Goal: Information Seeking & Learning: Check status

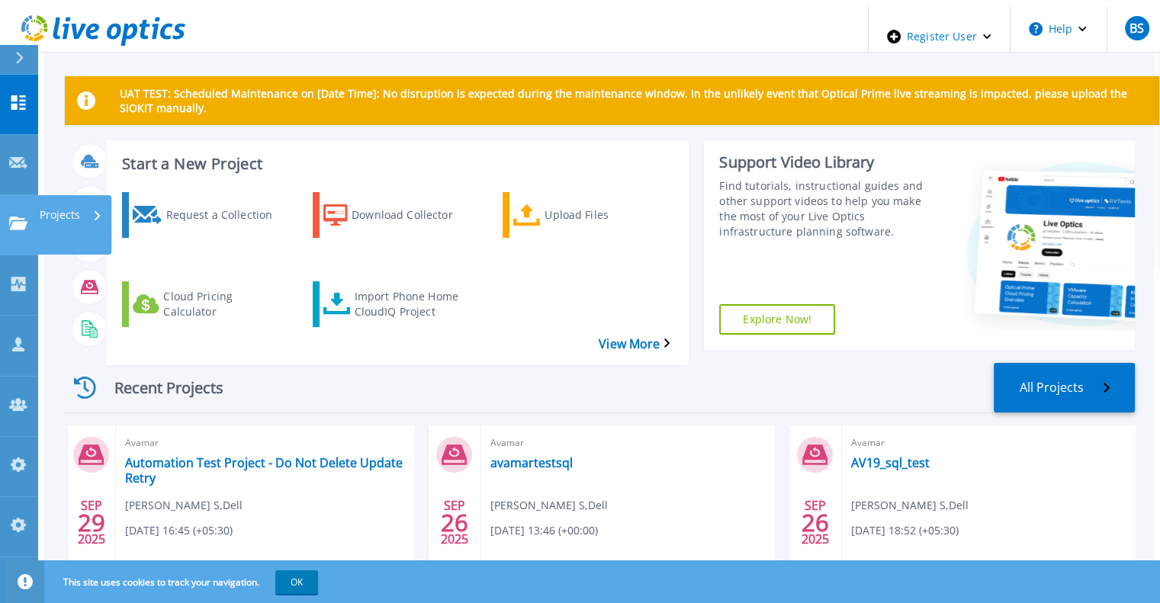
click at [23, 195] on link "Projects Projects" at bounding box center [19, 225] width 38 height 60
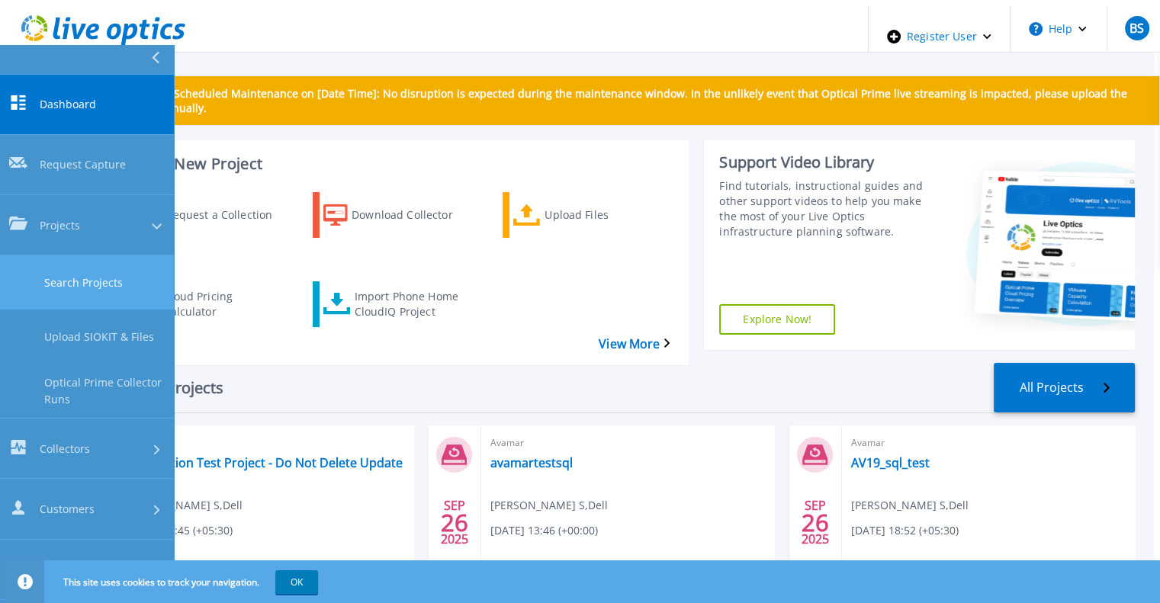
click at [49, 256] on link "Search Projects" at bounding box center [87, 283] width 174 height 54
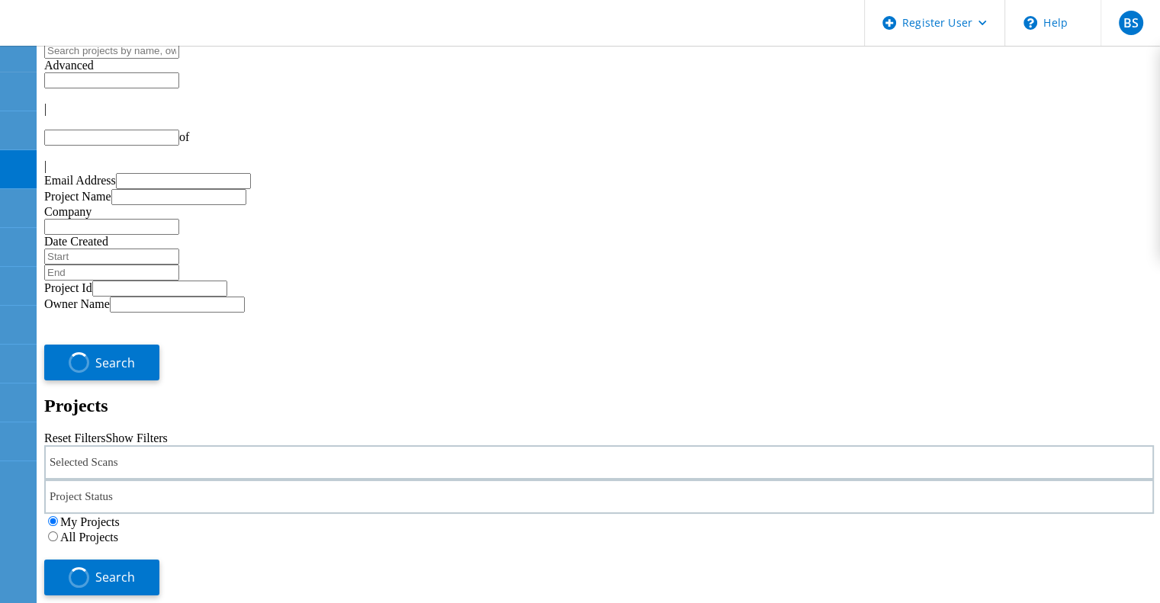
type input "1"
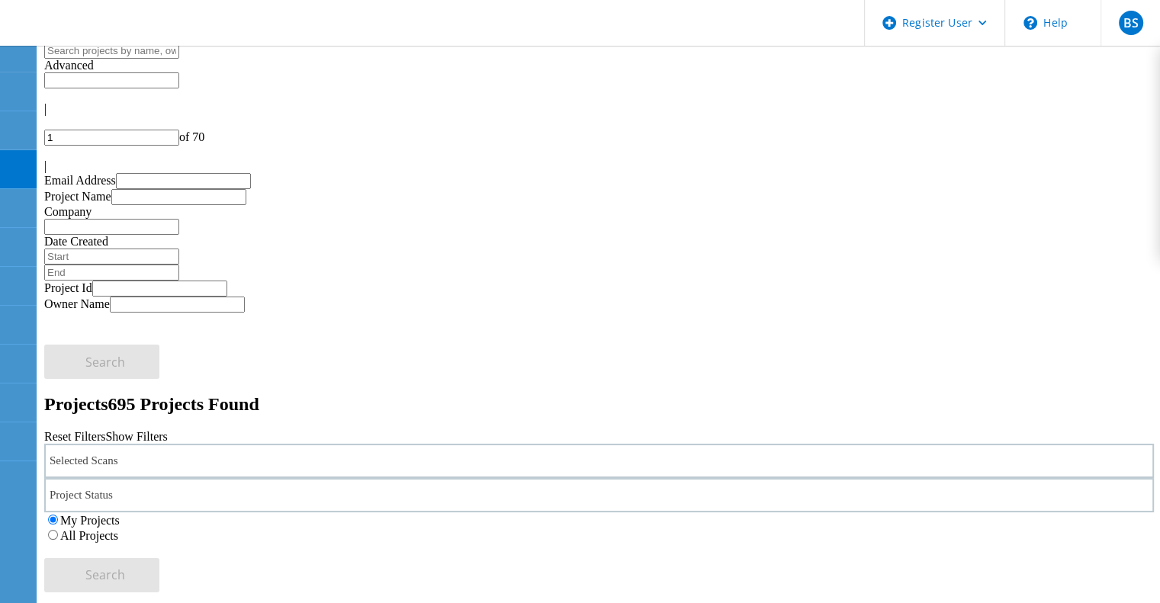
click at [253, 444] on div "Selected Scans" at bounding box center [599, 461] width 1110 height 34
click at [130, 355] on label "Isilon/PowerScale" at bounding box center [139, 361] width 88 height 13
click at [93, 355] on input "Isilon/PowerScale" at bounding box center [88, 360] width 10 height 10
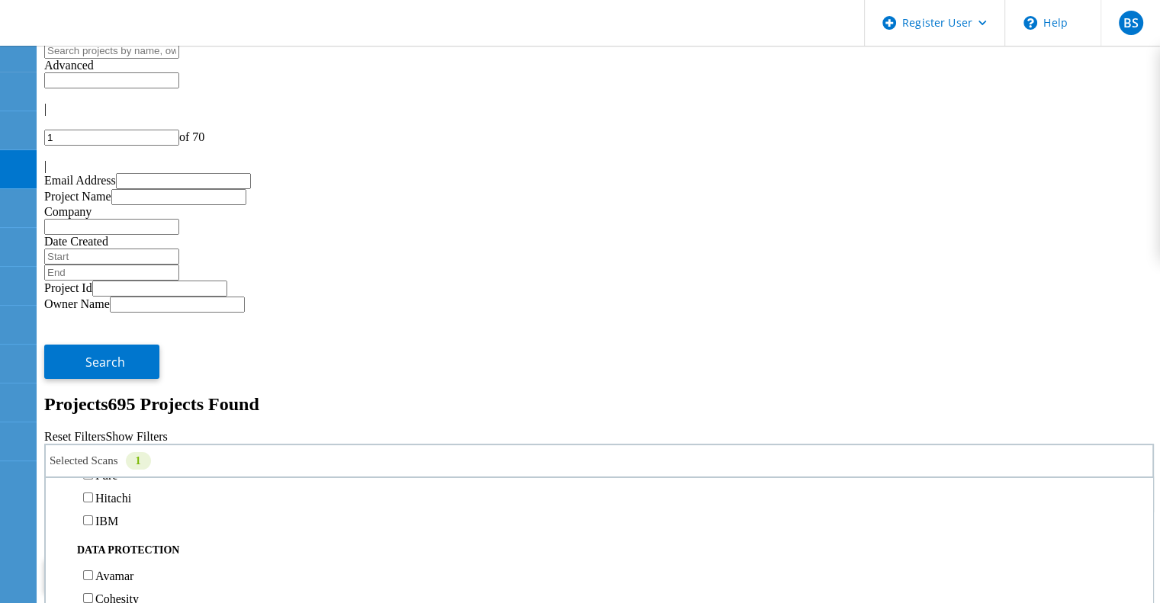
click at [118, 529] on label "All Projects" at bounding box center [89, 535] width 58 height 13
click at [58, 530] on input "All Projects" at bounding box center [53, 535] width 10 height 10
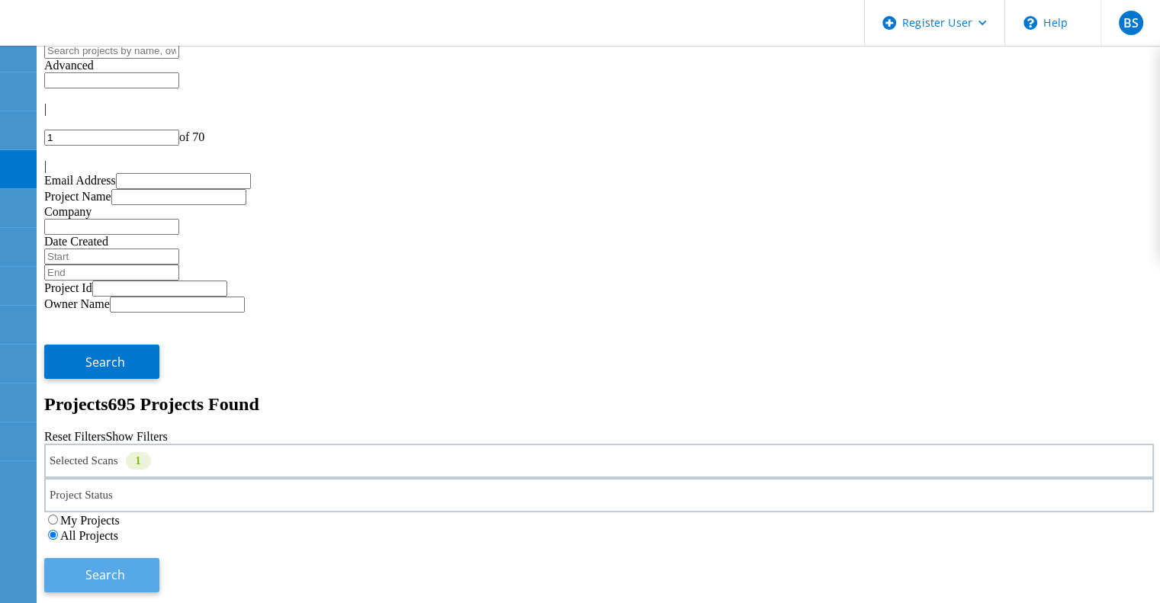
click at [159, 558] on button "Search" at bounding box center [101, 575] width 115 height 34
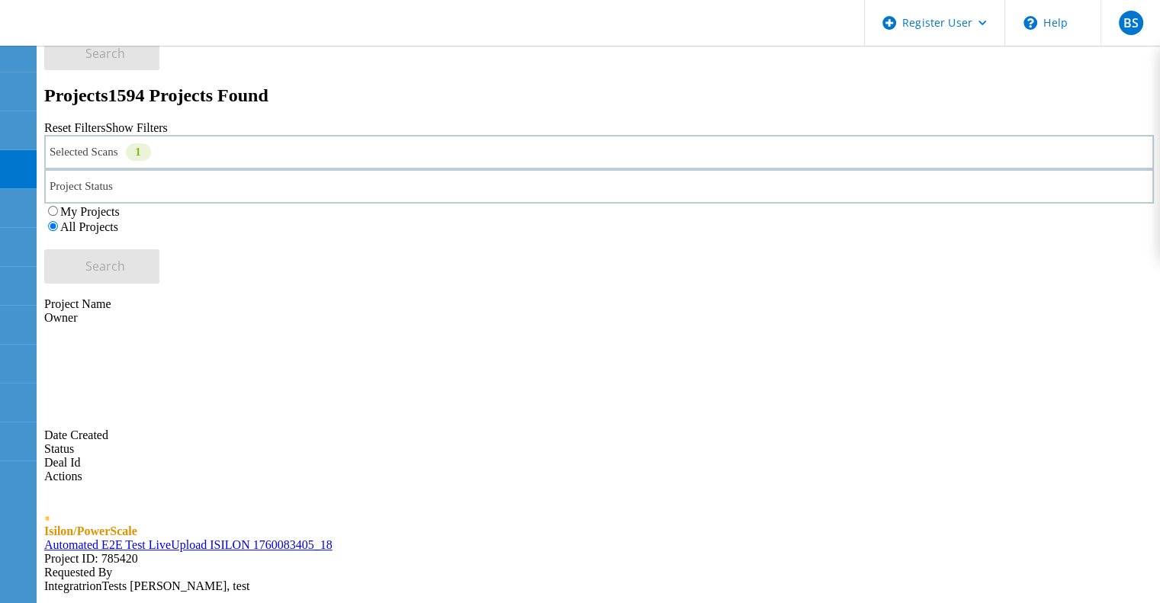
scroll to position [313, 0]
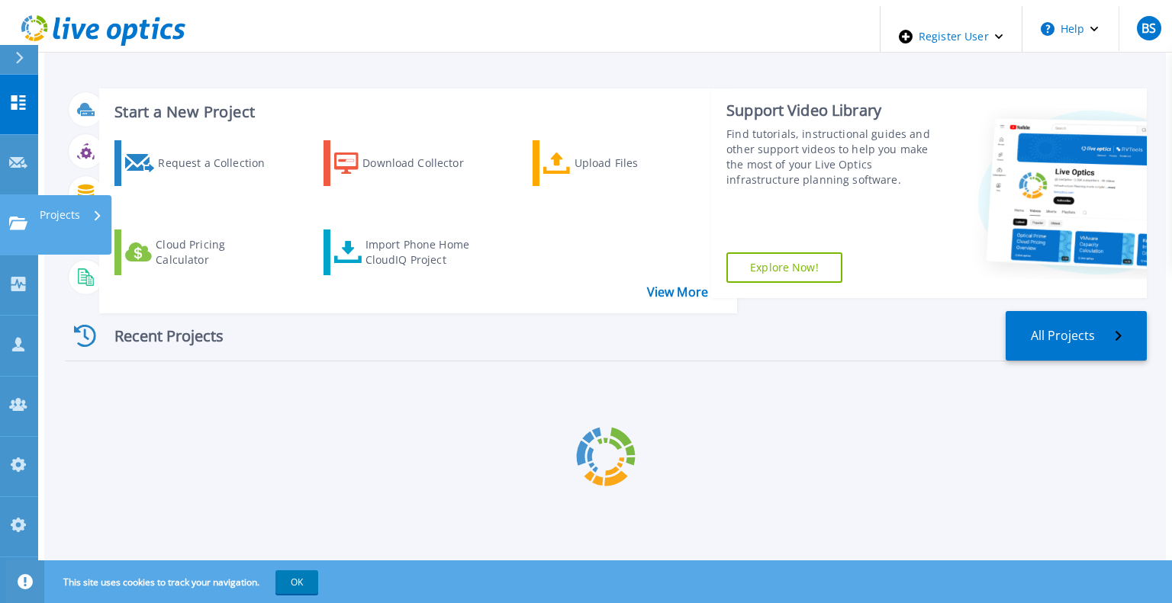
click at [19, 217] on icon at bounding box center [18, 223] width 18 height 13
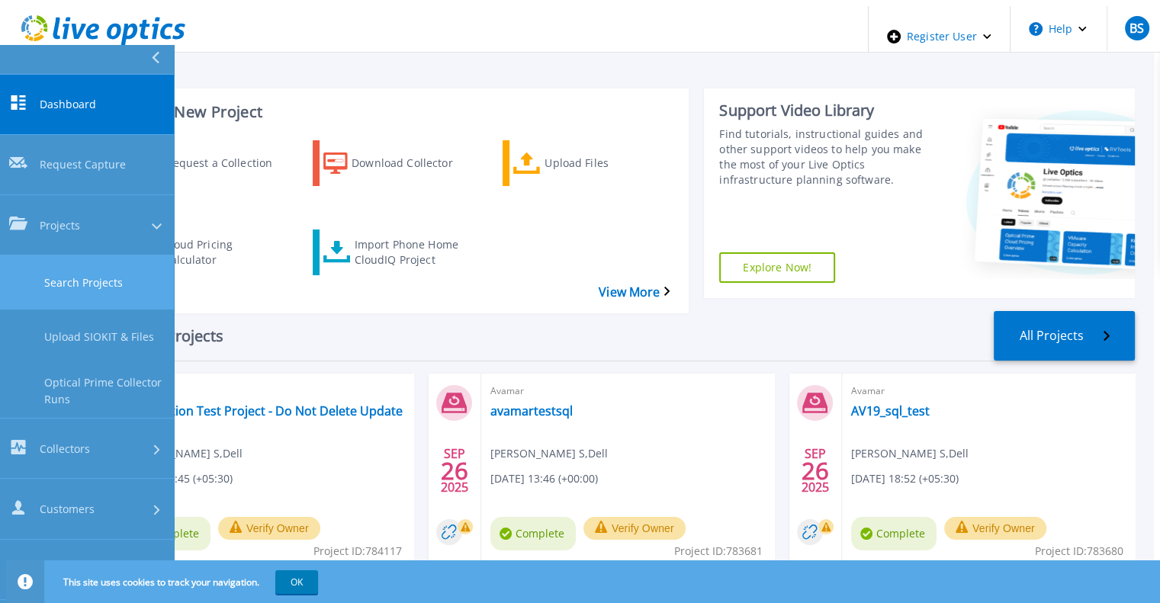
click at [53, 256] on link "Search Projects" at bounding box center [87, 283] width 174 height 54
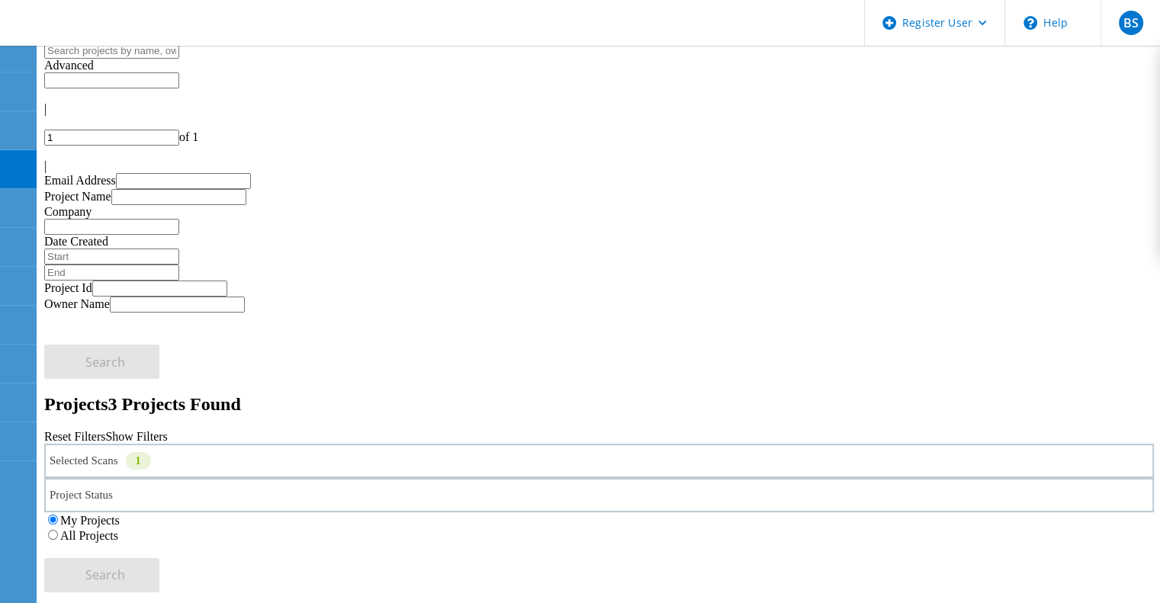
click at [329, 444] on div "Selected Scans 1" at bounding box center [599, 461] width 1110 height 34
click at [145, 432] on label "Isilon/PowerScale" at bounding box center [139, 438] width 88 height 13
click at [93, 432] on input "Isilon/PowerScale" at bounding box center [88, 437] width 10 height 10
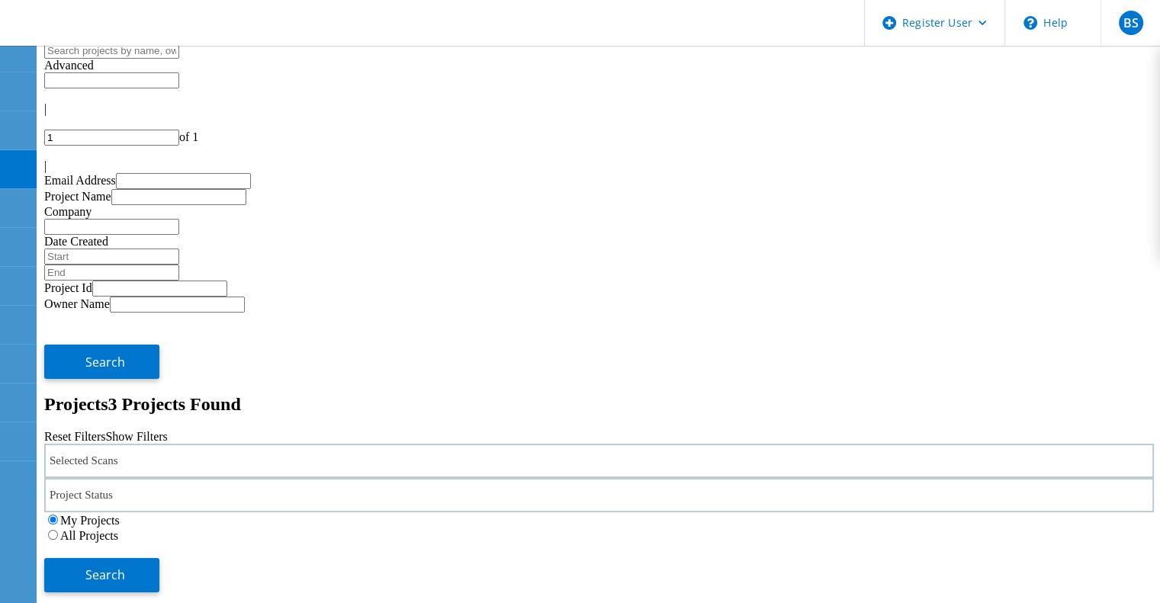
click at [118, 529] on label "All Projects" at bounding box center [89, 535] width 58 height 13
click at [58, 530] on input "All Projects" at bounding box center [53, 535] width 10 height 10
click at [125, 567] on span "Search" at bounding box center [105, 575] width 40 height 17
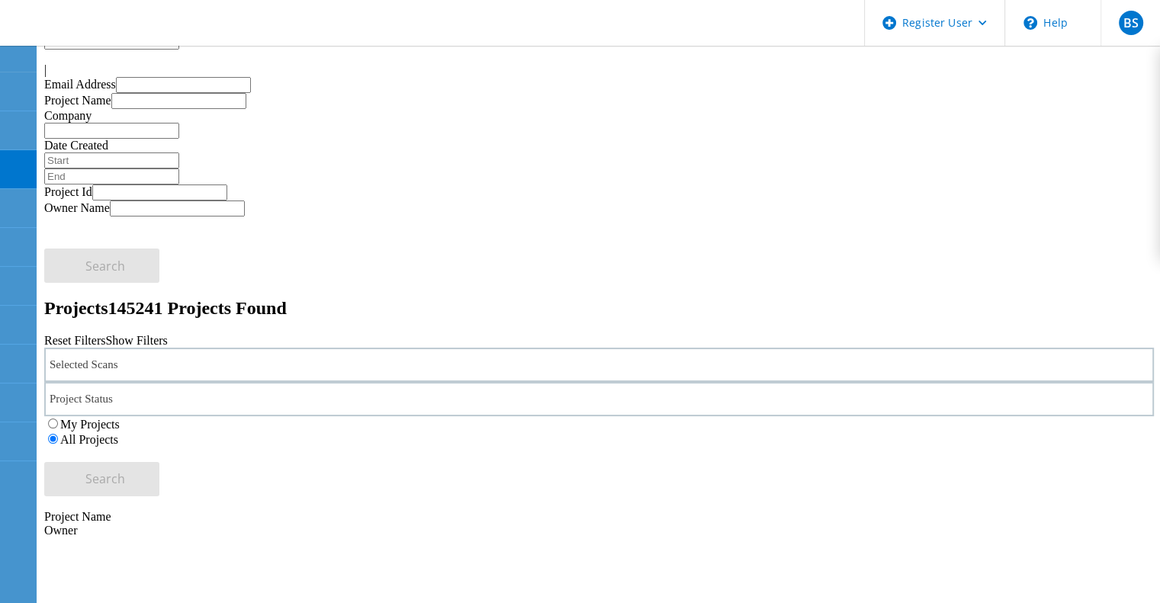
scroll to position [97, 0]
click at [614, 381] on div "Project Status" at bounding box center [599, 398] width 1110 height 34
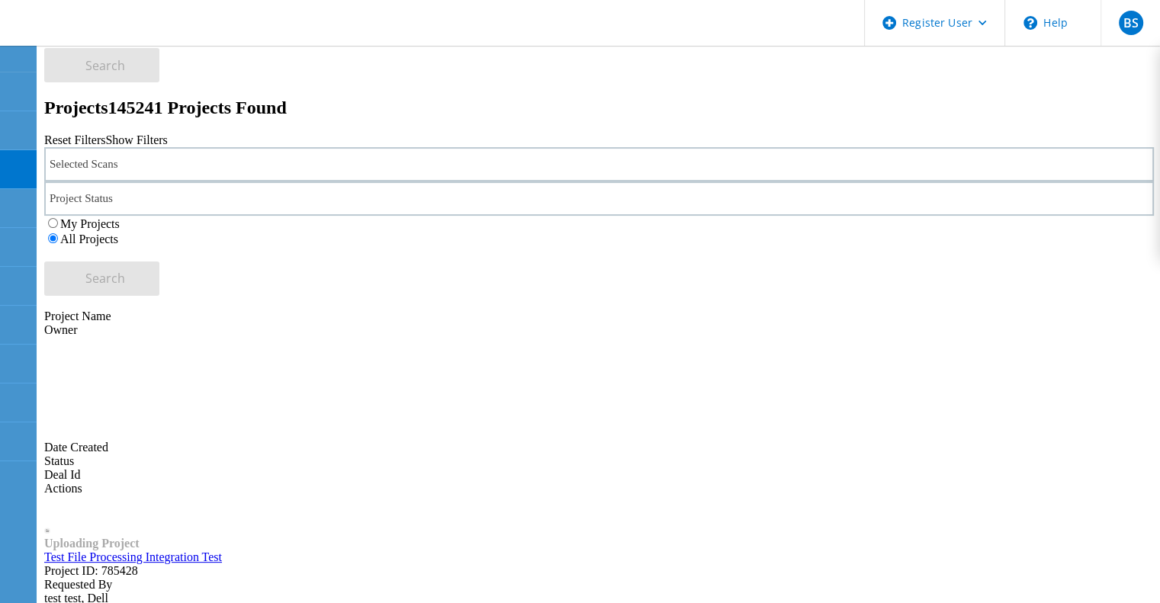
scroll to position [293, 0]
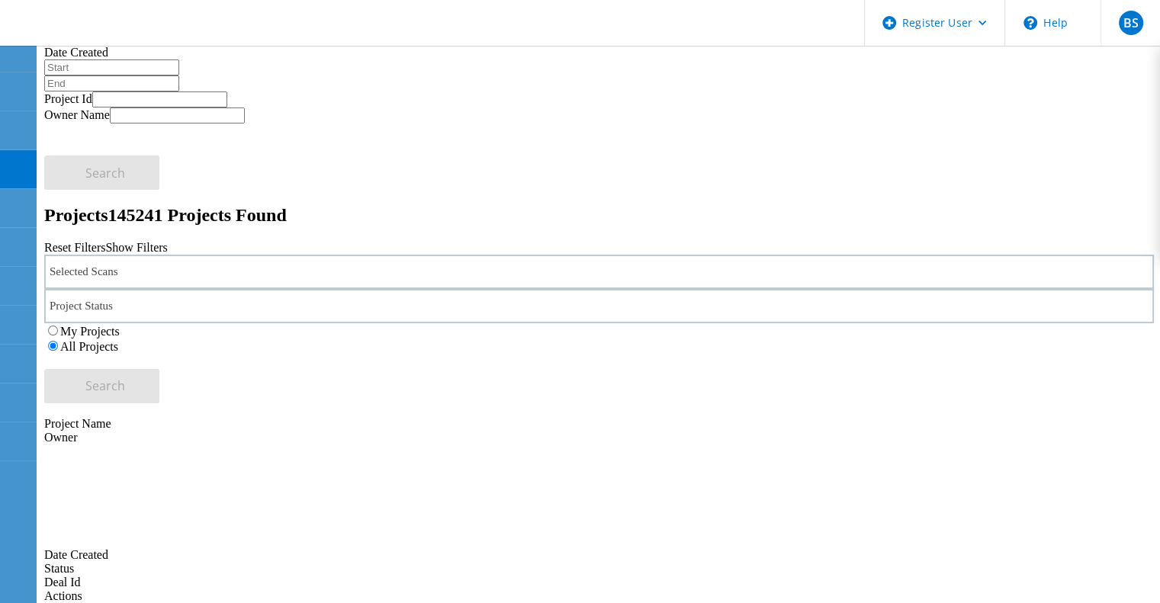
scroll to position [0, 0]
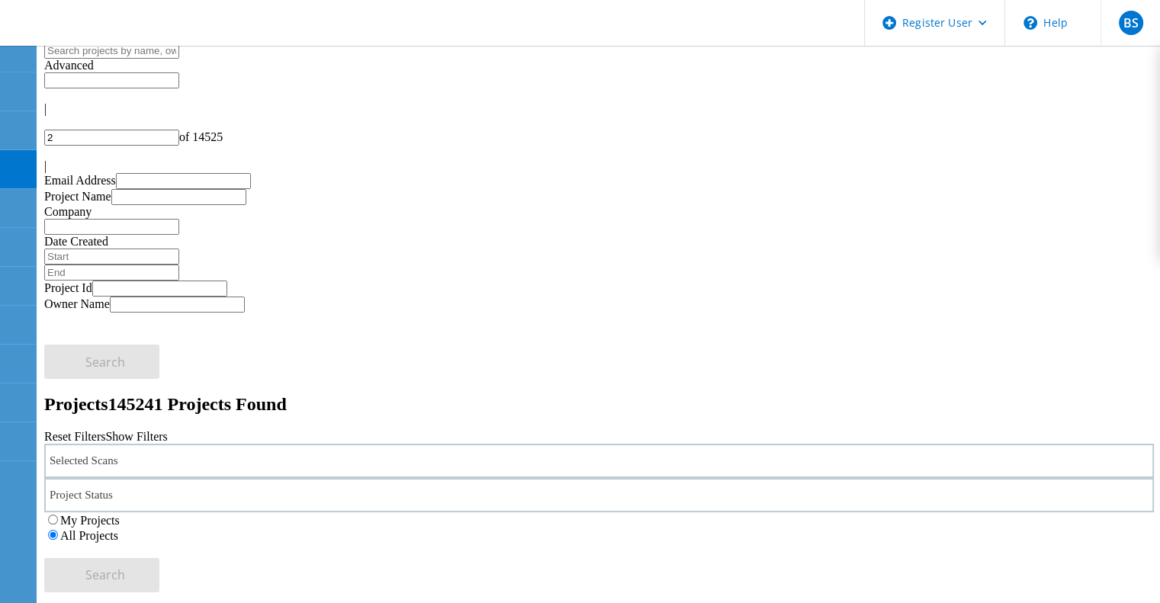
click at [960, 116] on div at bounding box center [599, 123] width 1110 height 14
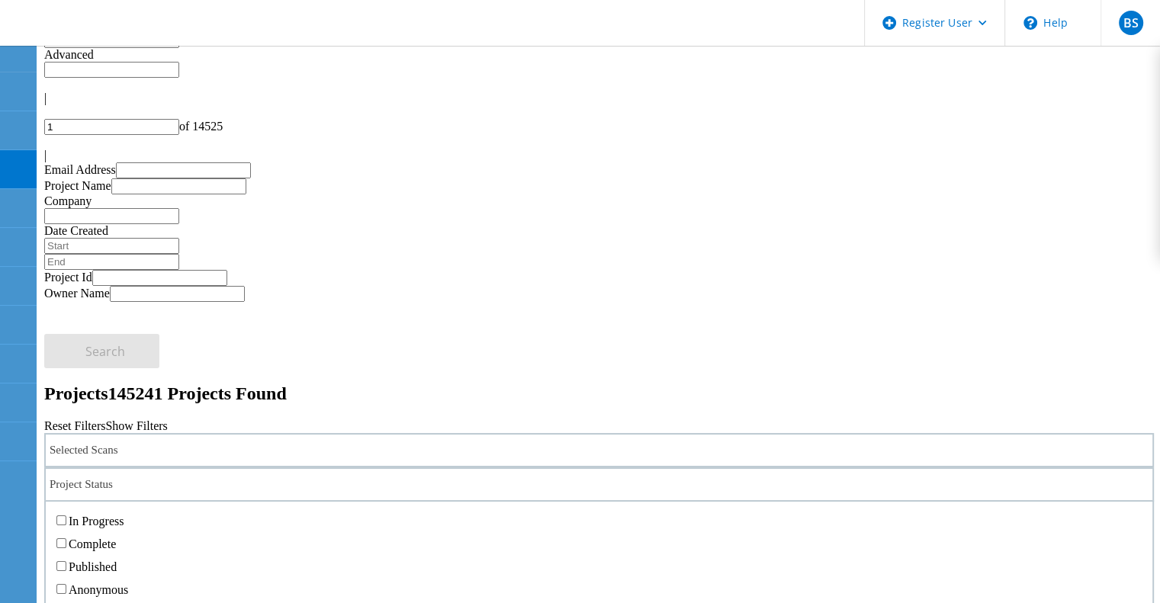
click at [511, 468] on div "Project Status" at bounding box center [599, 485] width 1110 height 34
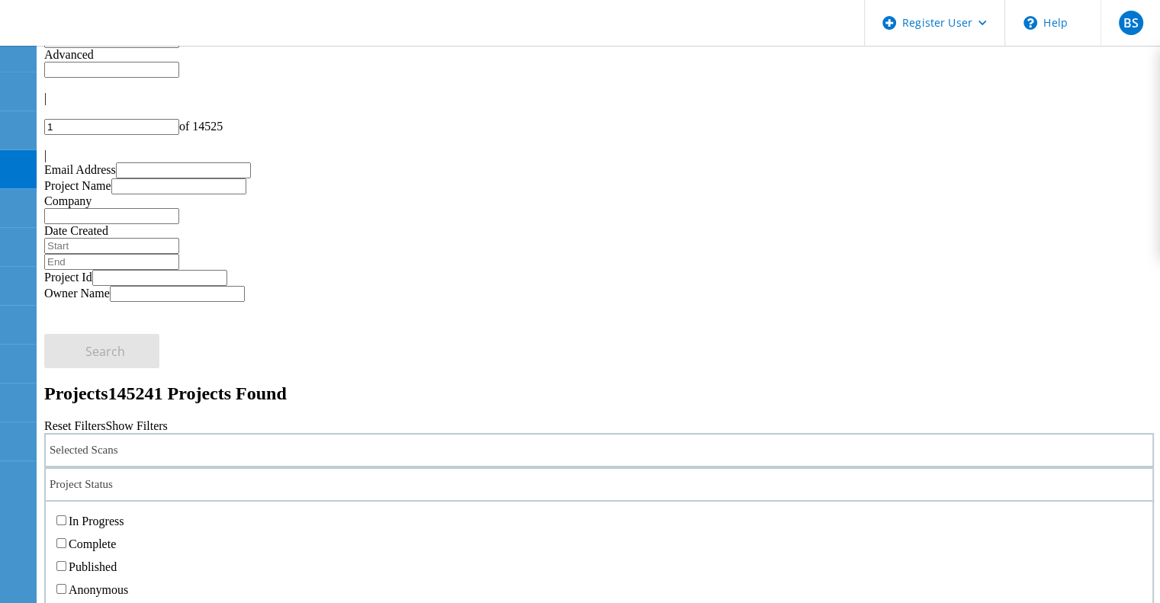
click at [116, 538] on label "Complete" at bounding box center [92, 544] width 47 height 13
click at [66, 539] on input "Complete" at bounding box center [61, 544] width 10 height 10
click at [117, 561] on label "Published" at bounding box center [93, 567] width 48 height 13
click at [66, 561] on input "Published" at bounding box center [61, 566] width 10 height 10
click at [128, 584] on label "Anonymous" at bounding box center [98, 590] width 59 height 13
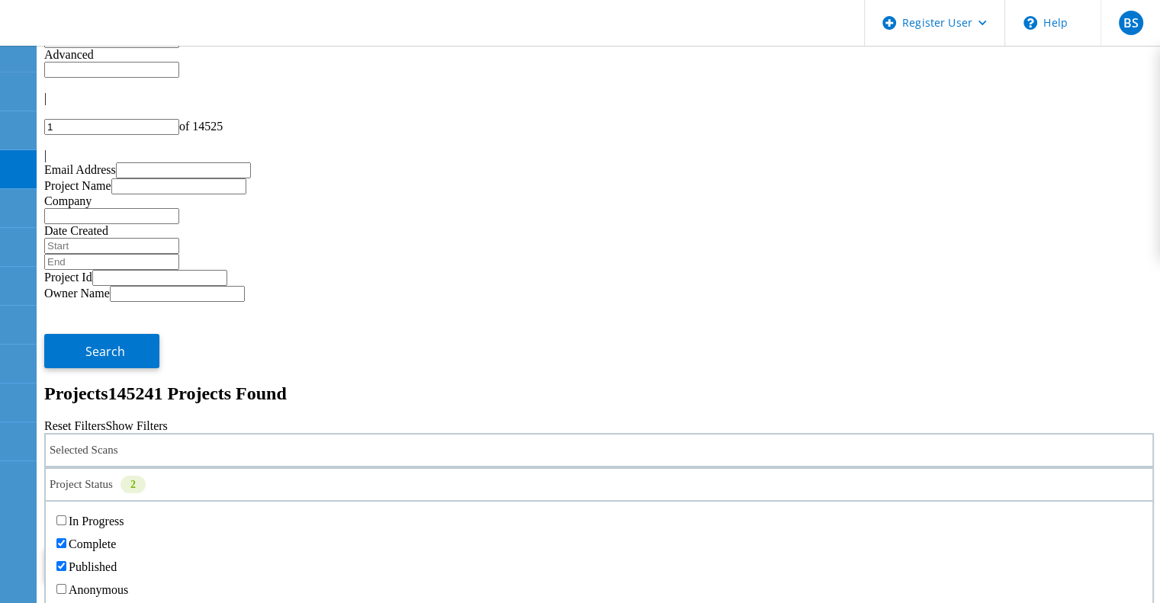
click at [66, 584] on input "Anonymous" at bounding box center [61, 589] width 10 height 10
click at [114, 603] on label "Archived" at bounding box center [92, 612] width 46 height 13
click at [66, 603] on input "Archived" at bounding box center [61, 612] width 10 height 10
click at [159, 548] on button "Search" at bounding box center [101, 565] width 115 height 34
click at [573, 468] on div "Project Status 4" at bounding box center [599, 485] width 1110 height 34
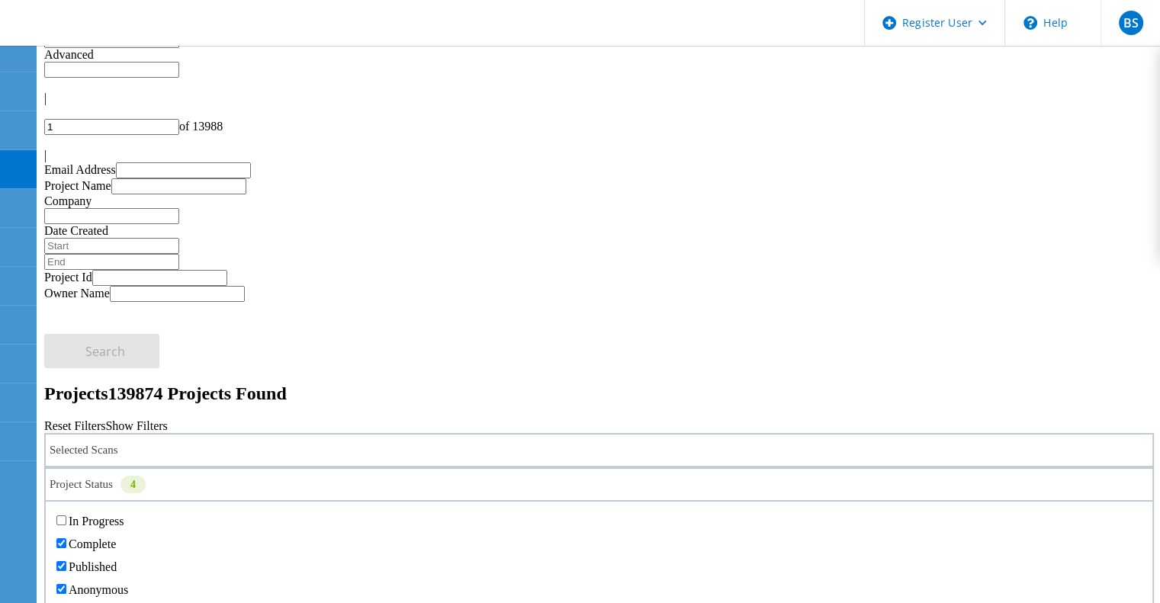
click at [116, 538] on label "Complete" at bounding box center [92, 544] width 47 height 13
click at [66, 539] on input "Complete" at bounding box center [61, 544] width 10 height 10
click at [124, 515] on label "In Progress" at bounding box center [96, 521] width 55 height 13
click at [66, 516] on input "In Progress" at bounding box center [61, 521] width 10 height 10
click at [117, 561] on label "Published" at bounding box center [93, 567] width 48 height 13
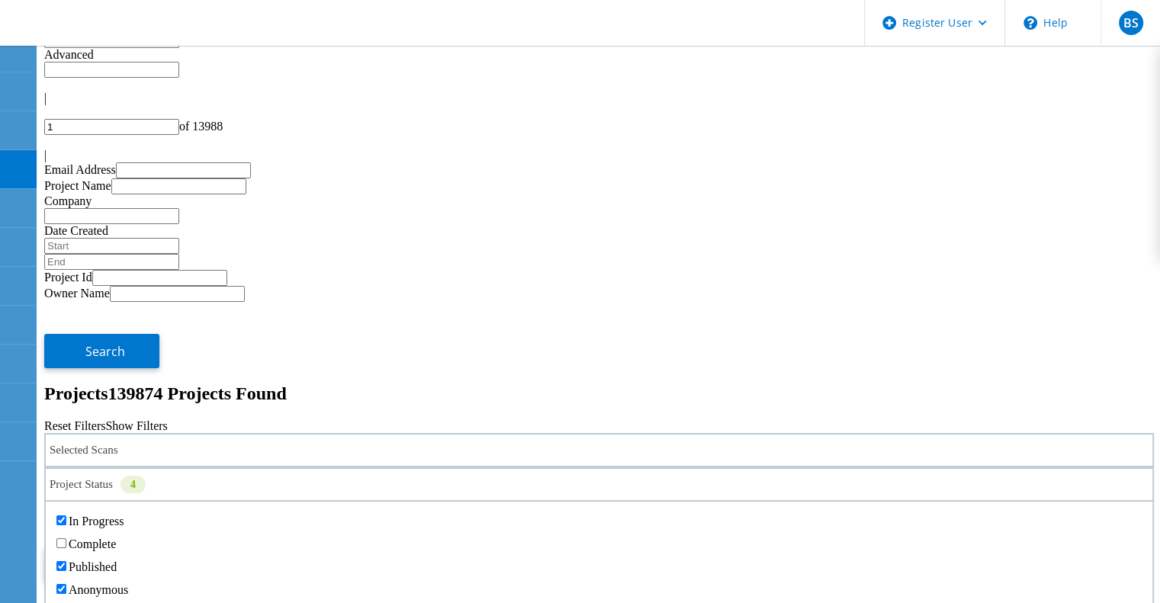
click at [66, 561] on input "Published" at bounding box center [61, 566] width 10 height 10
click at [397, 578] on div "Anonymous" at bounding box center [599, 589] width 1092 height 23
click at [114, 603] on label "Archived" at bounding box center [92, 612] width 46 height 13
click at [66, 603] on input "Archived" at bounding box center [61, 612] width 10 height 10
click at [396, 578] on div "Anonymous" at bounding box center [599, 589] width 1092 height 23
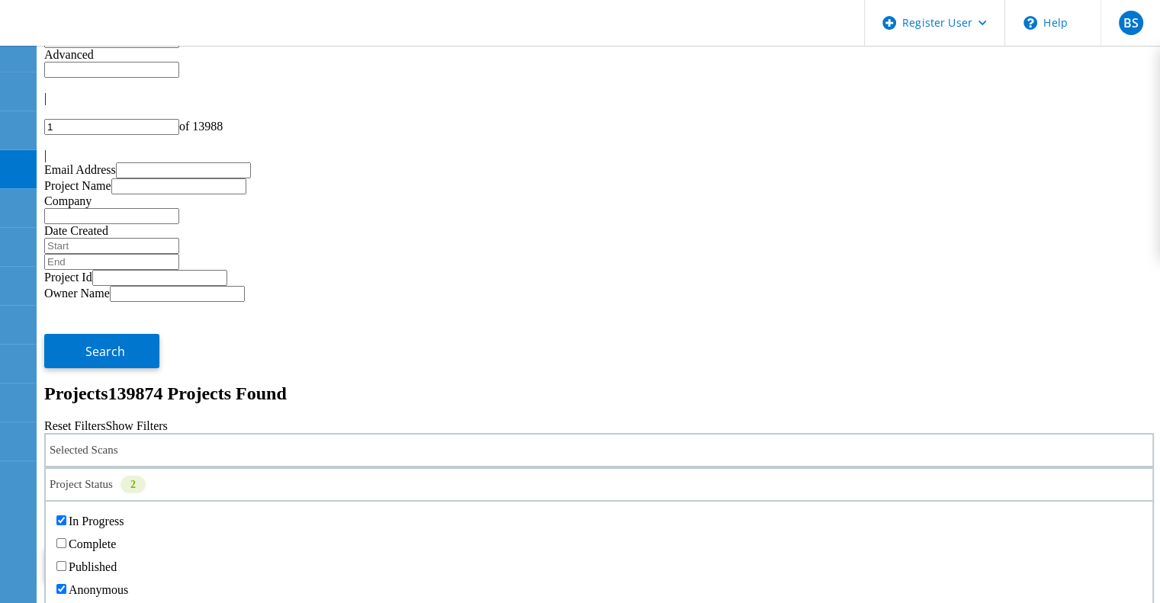
click at [128, 584] on label "Anonymous" at bounding box center [98, 590] width 59 height 13
click at [66, 584] on input "Anonymous" at bounding box center [61, 589] width 10 height 10
click at [125, 556] on span "Search" at bounding box center [105, 564] width 40 height 17
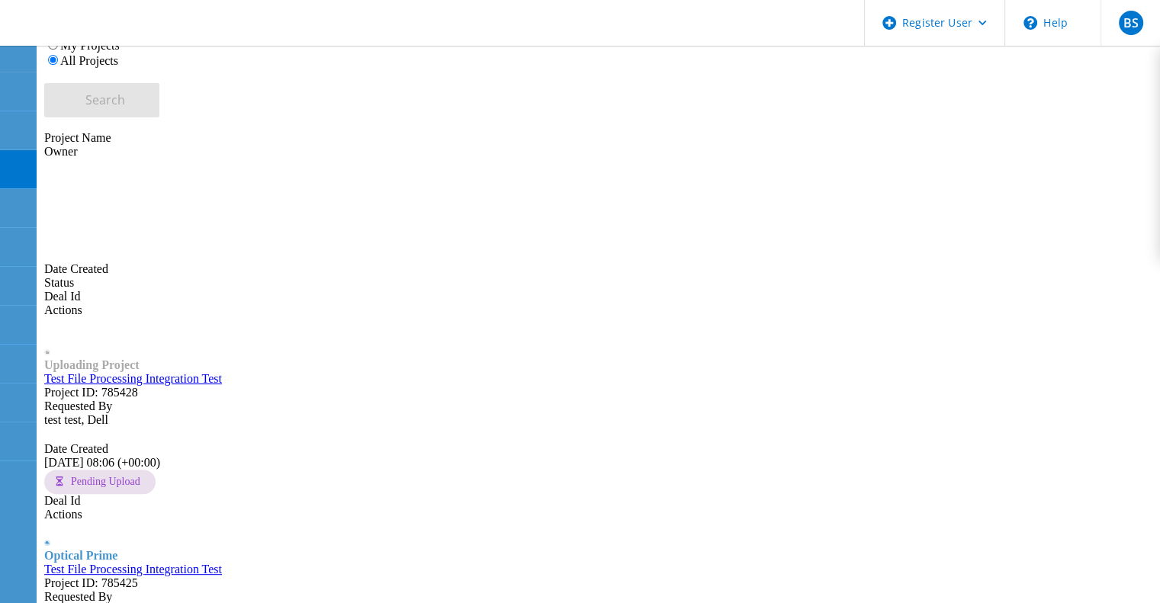
scroll to position [474, 0]
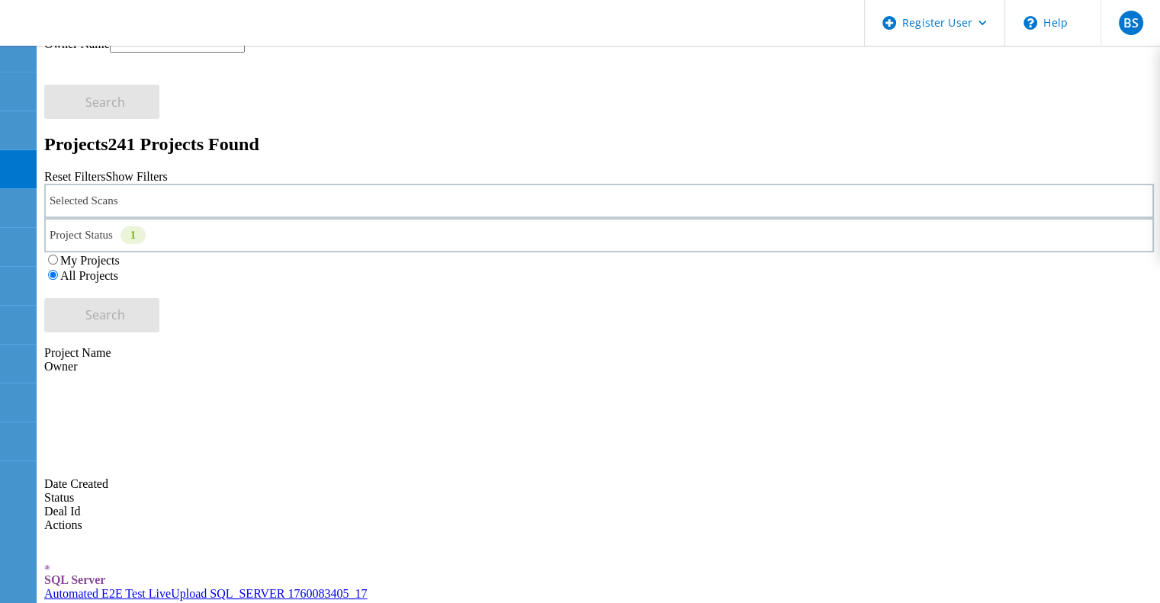
scroll to position [244, 0]
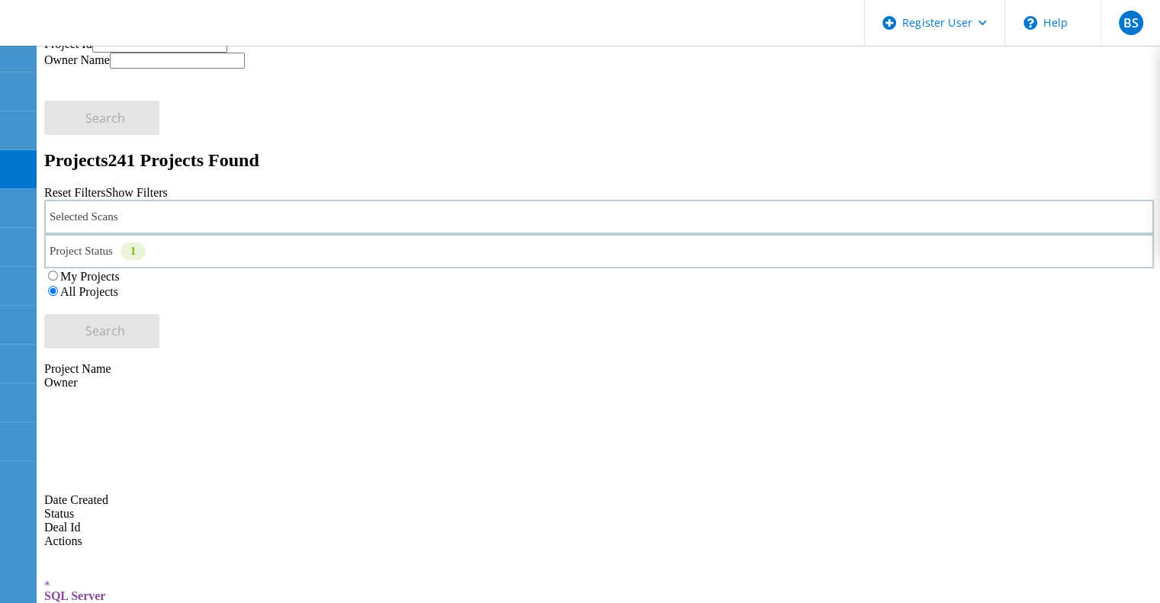
type input "4"
